Goal: Find specific page/section: Find specific page/section

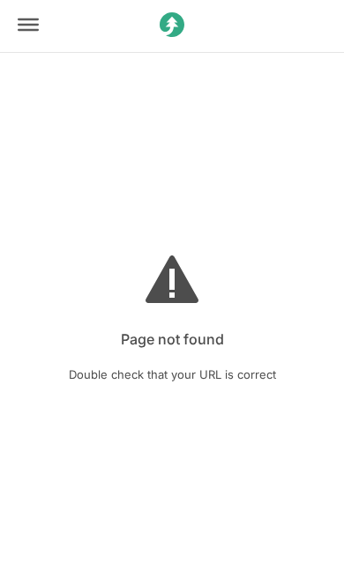
click at [7, 12] on div at bounding box center [28, 26] width 53 height 56
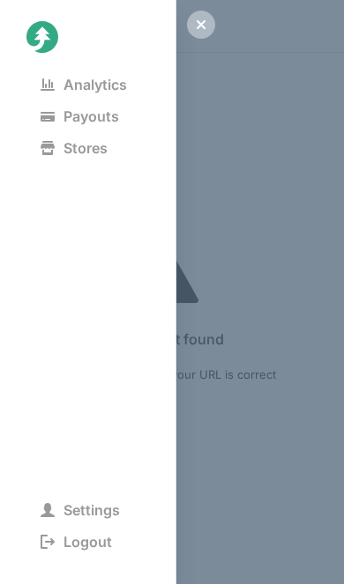
click at [55, 92] on span "Analytics" at bounding box center [83, 84] width 115 height 25
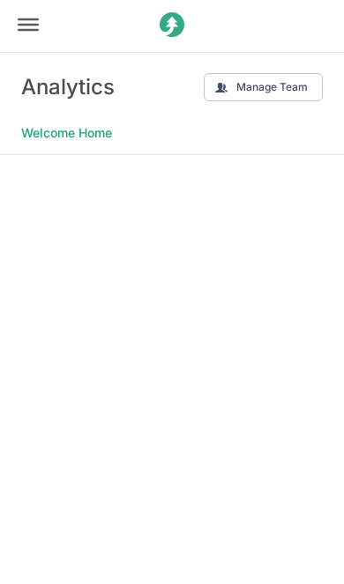
click at [37, 48] on div at bounding box center [28, 26] width 53 height 56
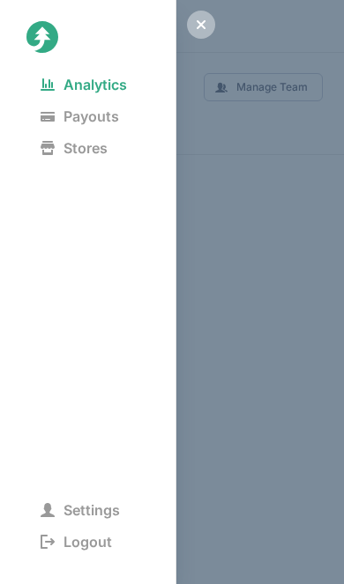
click at [61, 118] on span "Payouts" at bounding box center [79, 116] width 107 height 25
